Goal: Transaction & Acquisition: Obtain resource

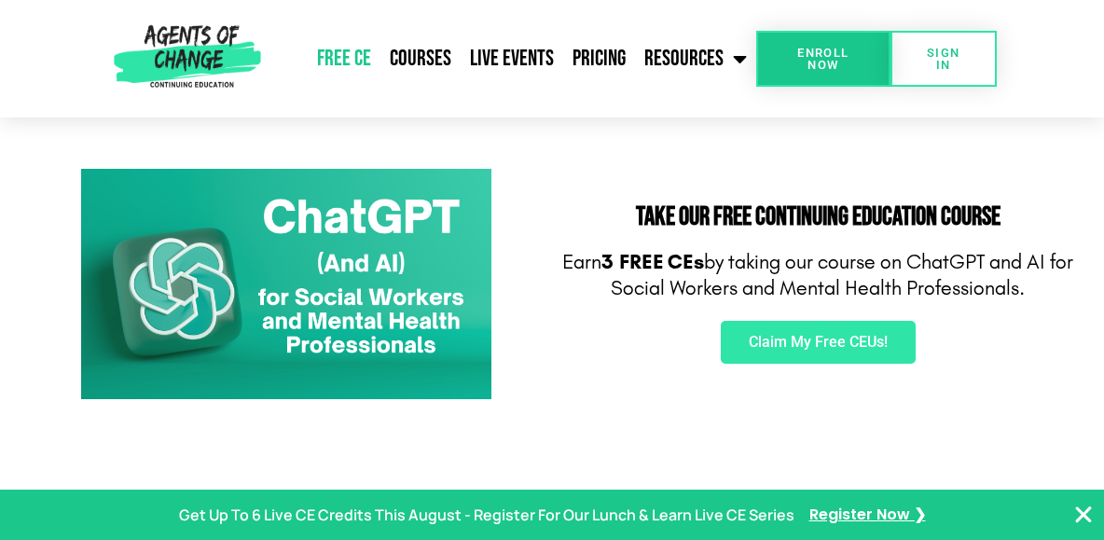
scroll to position [279, 0]
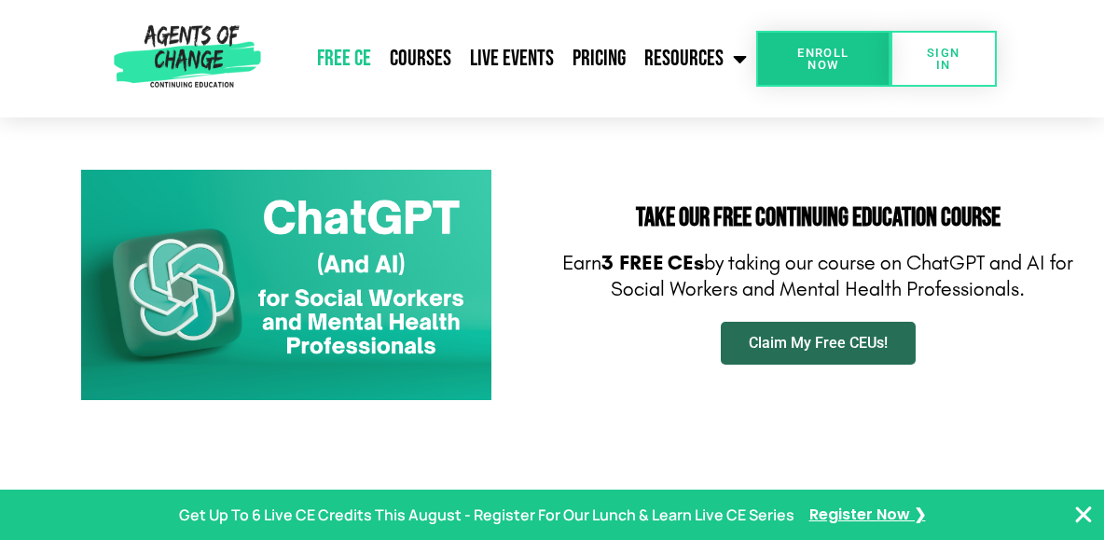
click at [839, 336] on span "Claim My Free CEUs!" at bounding box center [817, 343] width 139 height 15
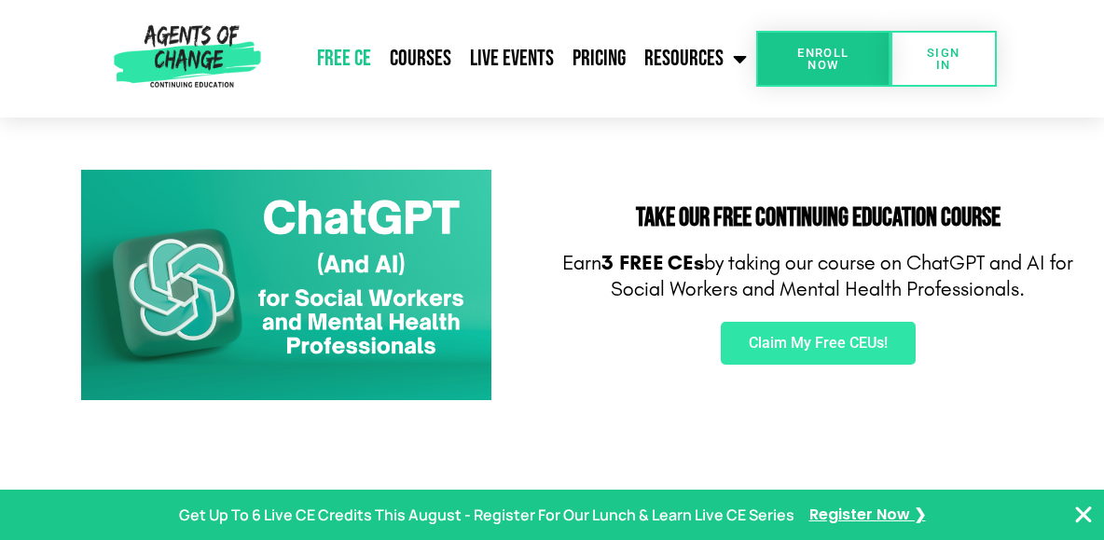
click at [321, 261] on img at bounding box center [286, 285] width 410 height 231
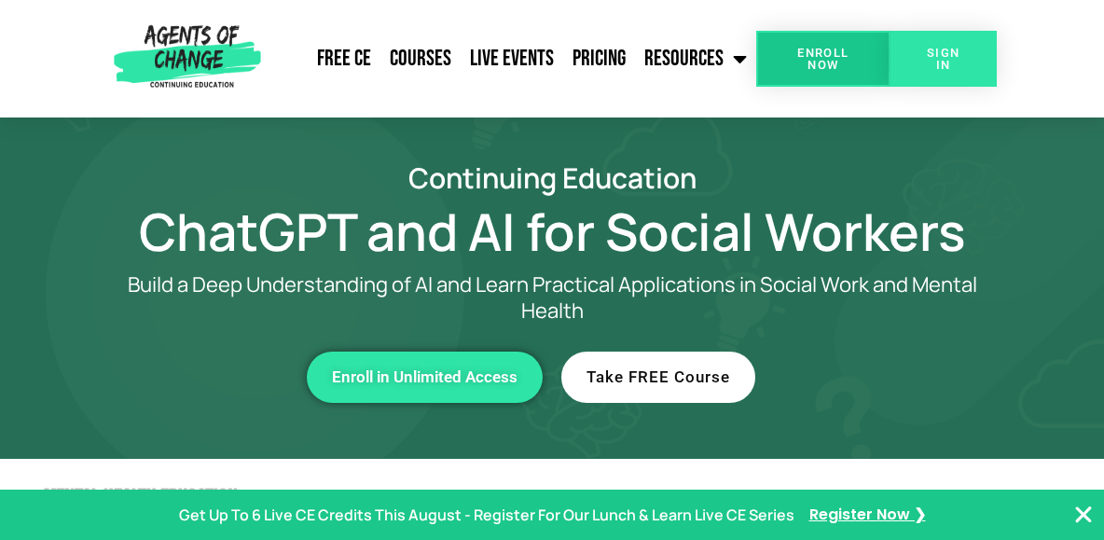
click at [948, 62] on span "SIGN IN" at bounding box center [943, 59] width 47 height 24
click at [657, 379] on span "Take FREE Course" at bounding box center [658, 377] width 144 height 16
